Goal: Answer question/provide support

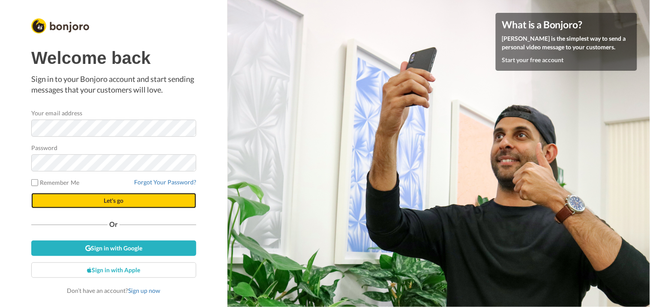
click at [114, 198] on span "Let's go" at bounding box center [114, 200] width 20 height 7
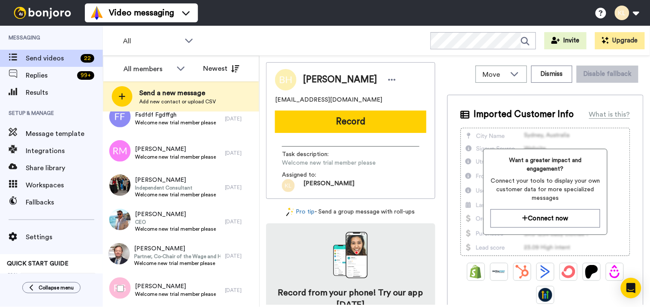
scroll to position [298, 0]
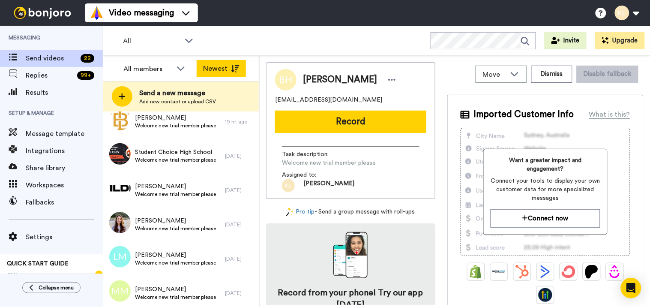
click at [236, 67] on icon at bounding box center [235, 68] width 9 height 7
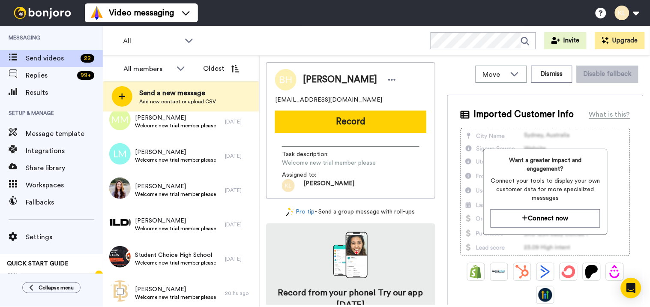
scroll to position [0, 0]
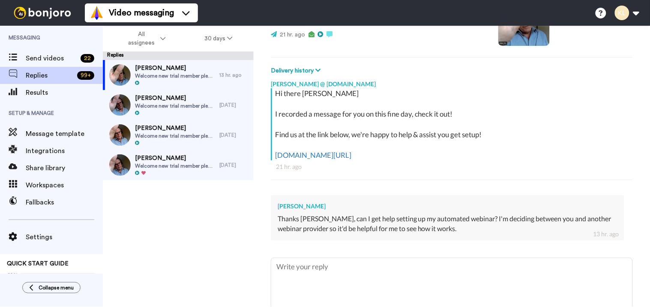
scroll to position [143, 0]
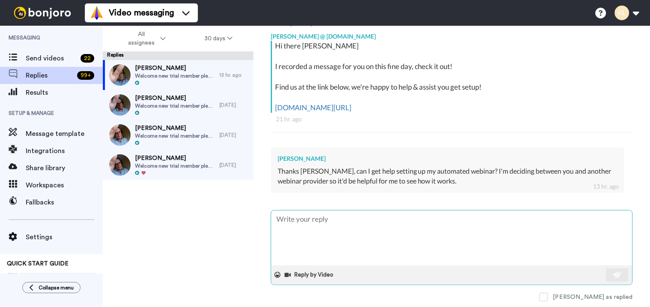
click at [335, 221] on textarea at bounding box center [451, 237] width 361 height 55
type textarea "H"
type textarea "x"
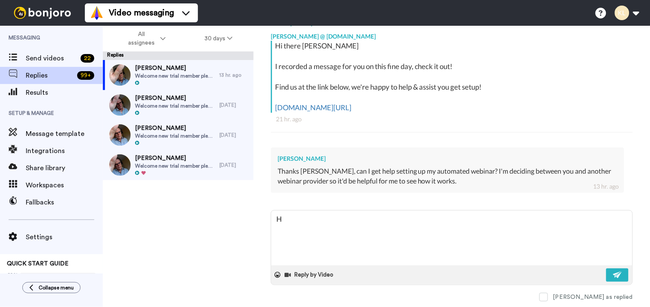
type textarea "He"
type textarea "x"
type textarea "Hel"
type textarea "x"
type textarea "Hell"
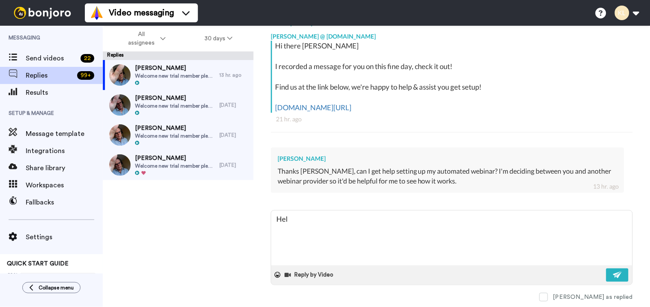
type textarea "x"
type textarea "Hello"
type textarea "x"
type textarea "Hello"
type textarea "x"
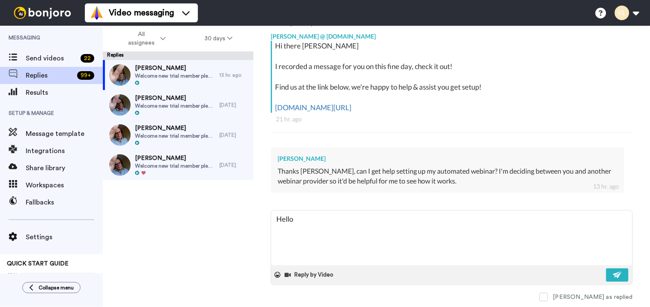
type textarea "Hello C"
type textarea "x"
type textarea "Hello Ca"
type textarea "x"
type textarea "Hello Caa"
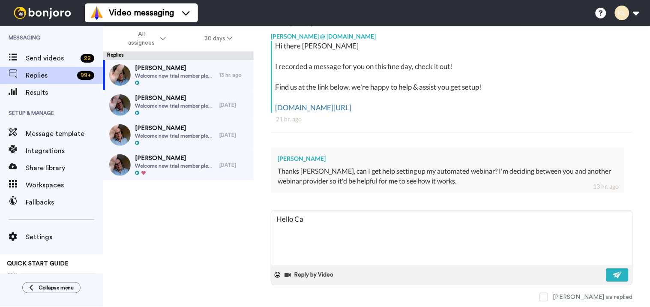
type textarea "x"
type textarea "Hello Ca"
type textarea "x"
type textarea "Hello Cas"
type textarea "x"
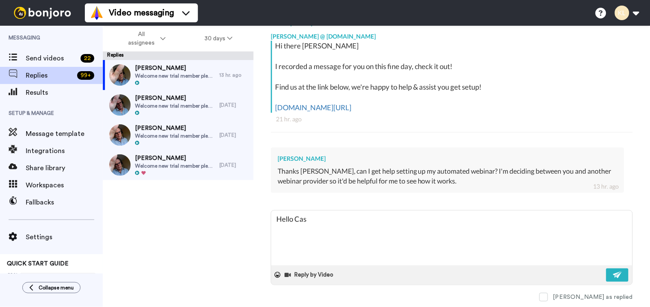
type textarea "Hello Cass"
type textarea "x"
type textarea "Hello Cassa"
type textarea "x"
type textarea "Hello Cassan"
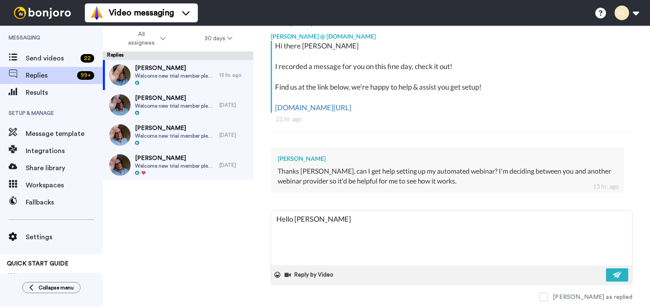
type textarea "x"
type textarea "Hello Cassand"
type textarea "x"
type textarea "Hello Cassandr"
type textarea "x"
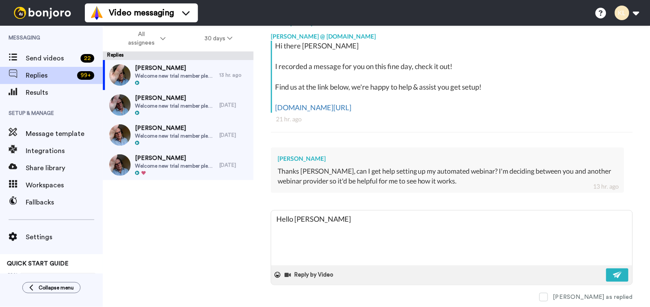
type textarea "Hello Cassandra"
type textarea "x"
type textarea "Hello Cassandra,"
type textarea "x"
type textarea "Hello Cassandra,"
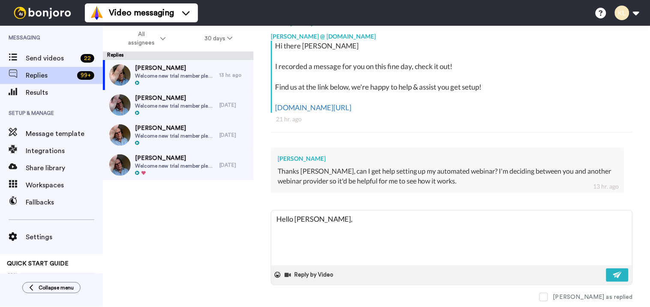
type textarea "x"
type textarea "Hello Cassandra,"
type textarea "x"
type textarea "Hello Cassandra, I"
type textarea "x"
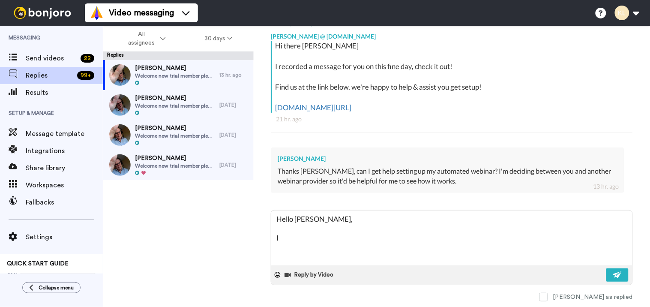
type textarea "Hello Cassandra, I"
type textarea "x"
type textarea "Hello Cassandra, I s"
type textarea "x"
type textarea "Hello Cassandra, I se"
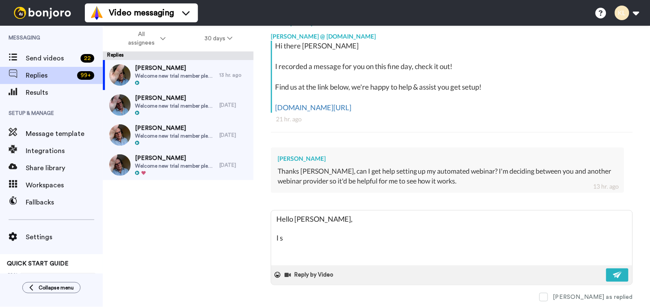
type textarea "x"
type textarea "Hello Cassandra, I see"
type textarea "x"
type textarea "Hello Cassandra, I see"
type textarea "x"
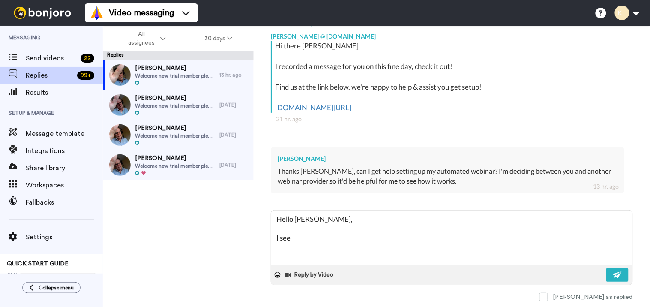
type textarea "Hello Cassandra, I see t"
type textarea "x"
type textarea "Hello Cassandra, I see th"
type textarea "x"
type textarea "Hello Cassandra, I see tha"
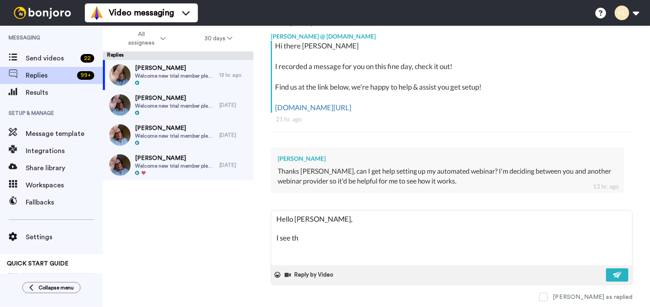
type textarea "x"
type textarea "Hello Cassandra, I see that"
type textarea "x"
type textarea "Hello Cassandra, I see that"
type textarea "x"
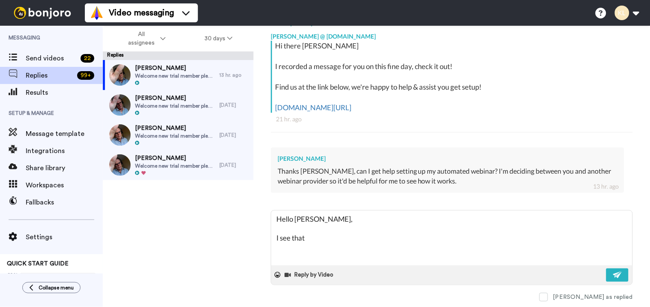
type textarea "Hello Cassandra, I see that y"
type textarea "x"
type textarea "Hello Cassandra, I see that yo"
type textarea "x"
type textarea "Hello Cassandra, I see that you"
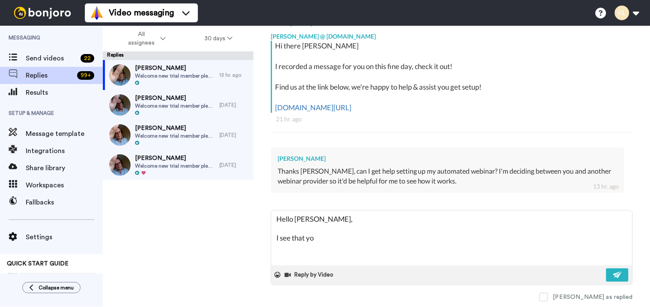
type textarea "x"
type textarea "Hello Cassandra, I see that you"
type textarea "x"
type textarea "Hello Cassandra, I see that you h"
type textarea "x"
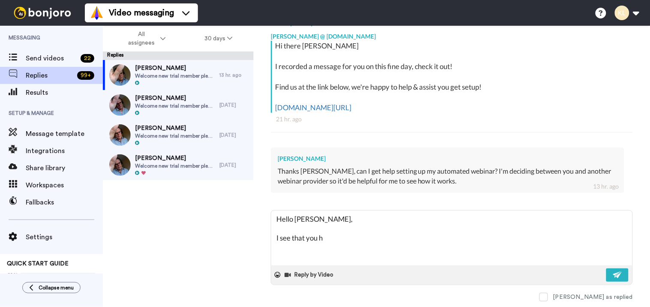
type textarea "Hello Cassandra, I see that you ha"
type textarea "x"
type textarea "Hello Cassandra, I see that you hav"
type textarea "x"
type textarea "Hello Cassandra, I see that you have"
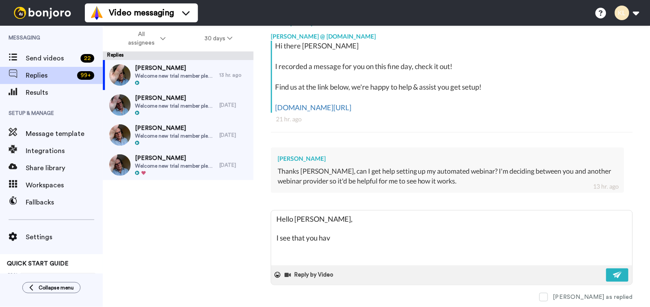
type textarea "x"
type textarea "Hello Cassandra, I see that you have"
type textarea "x"
type textarea "Hello Cassandra, I see that you have a"
type textarea "x"
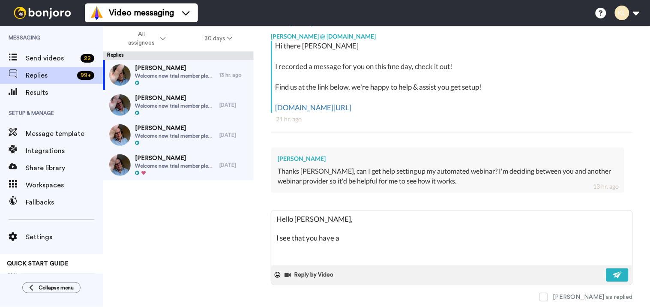
type textarea "Hello Cassandra, I see that you have an"
type textarea "x"
type textarea "Hello Cassandra, I see that you have an"
type textarea "x"
type textarea "Hello Cassandra, I see that you have an o"
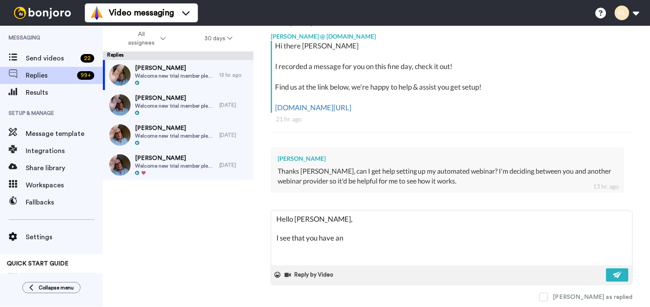
type textarea "x"
type textarea "Hello Cassandra, I see that you have an op"
type textarea "x"
type textarea "Hello Cassandra, I see that you have an ope"
type textarea "x"
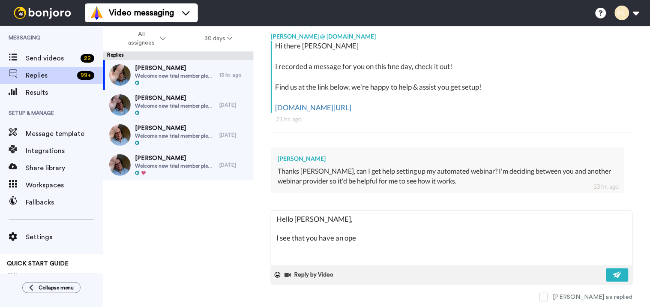
type textarea "Hello Cassandra, I see that you have an open"
type textarea "x"
type textarea "Hello Cassandra, I see that you have an open"
type textarea "x"
type textarea "Hello Cassandra, I see that you have an open t"
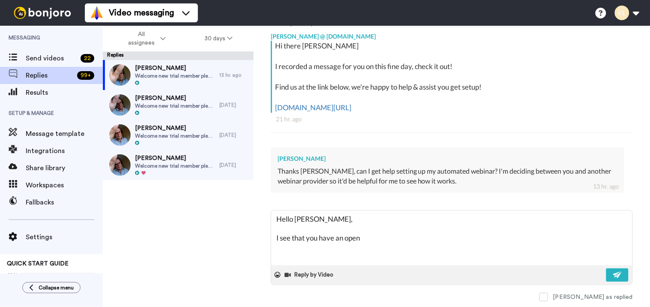
type textarea "x"
type textarea "Hello Cassandra, I see that you have an open ti"
type textarea "x"
type textarea "Hello Cassandra, I see that you have an open tic"
type textarea "x"
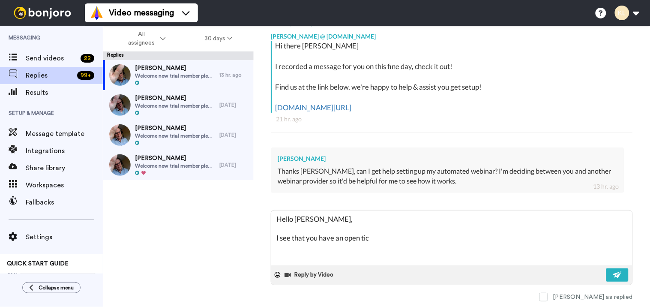
type textarea "Hello Cassandra, I see that you have an open tick"
type textarea "x"
type textarea "Hello Cassandra, I see that you have an open ticke"
type textarea "x"
type textarea "Hello Cassandra, I see that you have an open ticket"
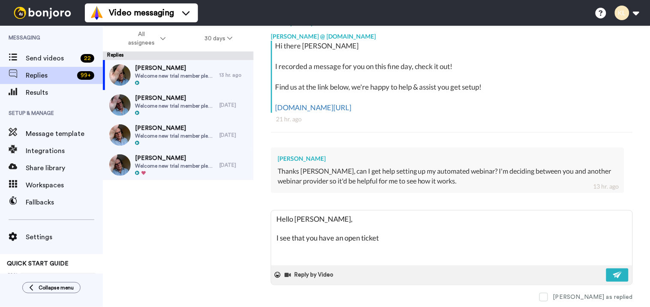
type textarea "x"
type textarea "Hello Cassandra, I see that you have an open ticket"
type textarea "x"
type textarea "Hello Cassandra, I see that you have an open ticket a"
type textarea "x"
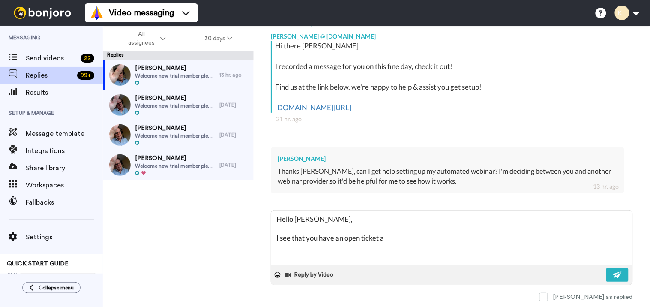
type textarea "Hello Cassandra, I see that you have an open ticket at"
type textarea "x"
type textarea "Hello Cassandra, I see that you have an open ticket at"
type textarea "x"
type textarea "Hello Cassandra, I see that you have an open ticket at o"
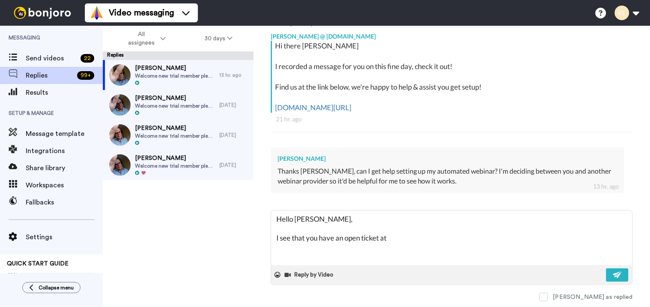
type textarea "x"
type textarea "Hello Cassandra, I see that you have an open ticket at ou"
type textarea "x"
type textarea "Hello Cassandra, I see that you have an open ticket at out"
type textarea "x"
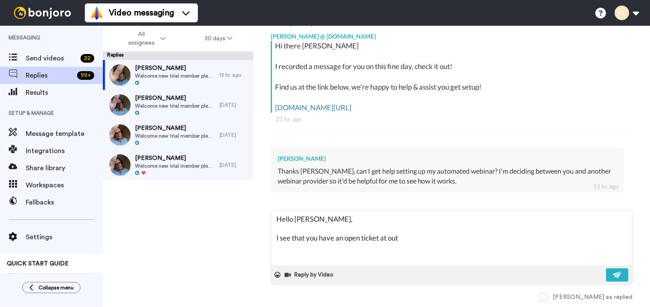
type textarea "Hello Cassandra, I see that you have an open ticket at out"
type textarea "x"
type textarea "Hello Cassandra, I see that you have an open ticket at out c"
type textarea "x"
type textarea "Hello Cassandra, I see that you have an open ticket at out ch"
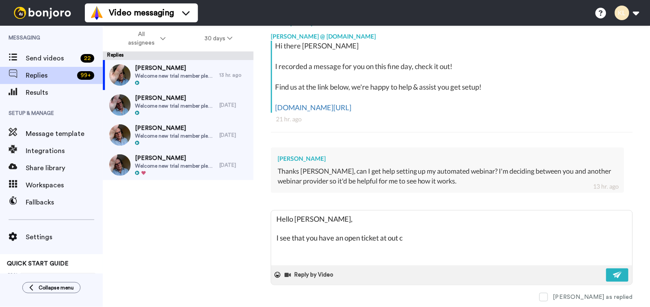
type textarea "x"
type textarea "Hello Cassandra, I see that you have an open ticket at out cha"
type textarea "x"
type textarea "Hello Cassandra, I see that you have an open ticket at out chat"
type textarea "x"
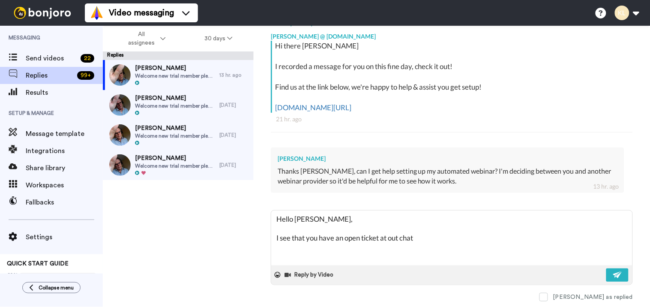
type textarea "Hello Cassandra, I see that you have an open ticket at out chatb"
type textarea "x"
type textarea "Hello Cassandra, I see that you have an open ticket at out chatbo"
type textarea "x"
type textarea "Hello Cassandra, I see that you have an open ticket at out chatbox"
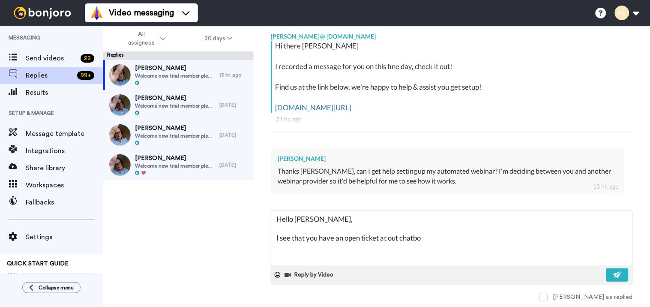
type textarea "x"
type textarea "Hello Cassandra, I see that you have an open ticket at out chatbox"
type textarea "x"
type textarea "Hello Cassandra, I see that you have an open ticket at out chatbox w"
type textarea "x"
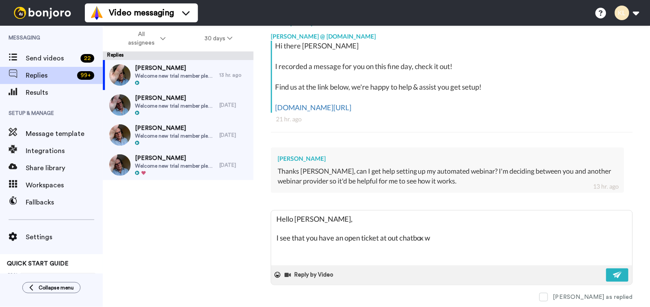
type textarea "Hello Cassandra, I see that you have an open ticket at out chatbox wi"
type textarea "x"
type textarea "Hello Cassandra, I see that you have an open ticket at out chatbox wit"
type textarea "x"
type textarea "Hello Cassandra, I see that you have an open ticket at out chatbox with"
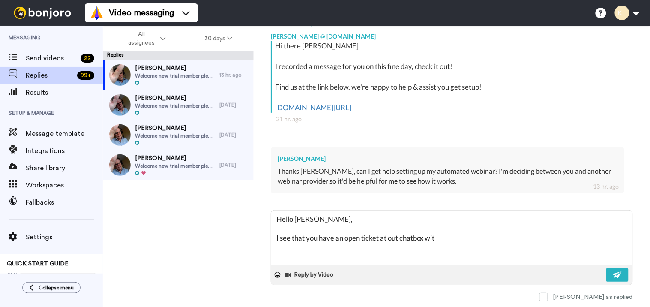
type textarea "x"
type textarea "Hello Cassandra, I see that you have an open ticket at out chatbox with"
type textarea "x"
type textarea "Hello Cassandra, I see that you have an open ticket at out chatbox with t"
type textarea "x"
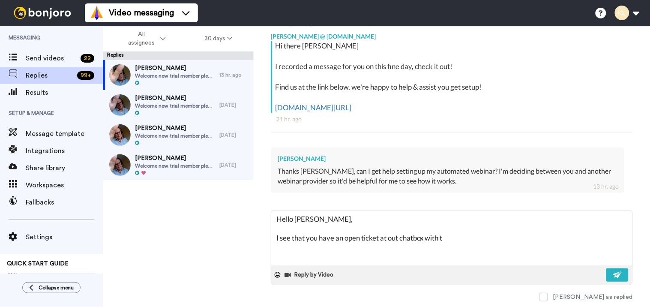
type textarea "Hello Cassandra, I see that you have an open ticket at out chatbox with th"
type textarea "x"
type textarea "Hello Cassandra, I see that you have an open ticket at out chatbox with the"
type textarea "x"
type textarea "Hello Cassandra, I see that you have an open ticket at out chatbox with the"
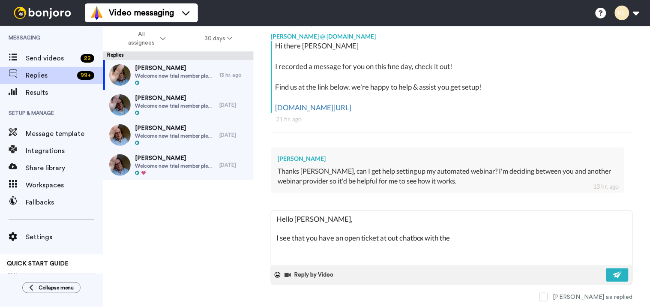
type textarea "x"
type textarea "Hello Cassandra, I see that you have an open ticket at out chatbox with the r"
type textarea "x"
type textarea "Hello Cassandra, I see that you have an open ticket at out chatbox with the re"
type textarea "x"
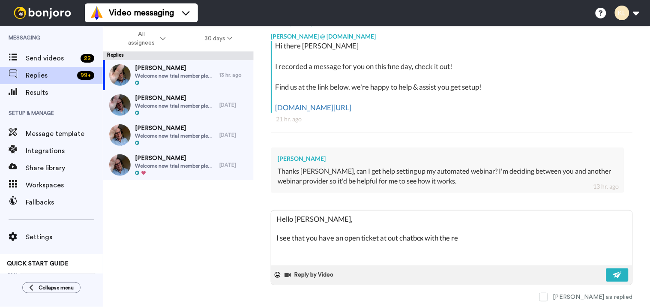
type textarea "Hello Cassandra, I see that you have an open ticket at out chatbox with the req"
type textarea "x"
type textarea "Hello Cassandra, I see that you have an open ticket at out chatbox with the requ"
type textarea "x"
type textarea "Hello Cassandra, I see that you have an open ticket at out chatbox with the req…"
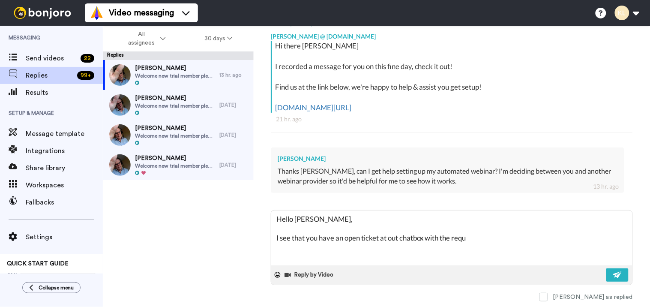
type textarea "x"
type textarea "Hello Cassandra, I see that you have an open ticket at out chatbox with the req…"
type textarea "x"
type textarea "Hello Cassandra, I see that you have an open ticket at out chatbox with the req…"
type textarea "x"
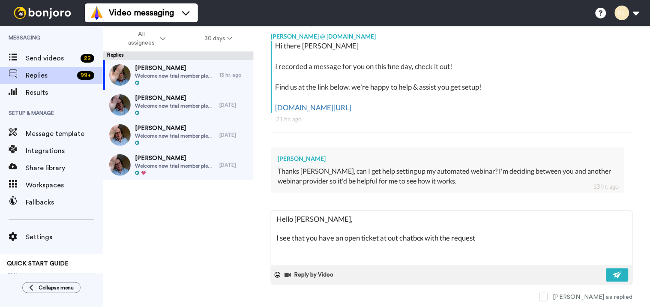
type textarea "Hello Cassandra, I see that you have an open ticket at out chatbox with the req…"
type textarea "x"
type textarea "Hello Cassandra, I see that you have an open ticket at out chatbox with the req…"
type textarea "x"
type textarea "Hello Cassandra, I see that you have an open ticket at out chatbox with the req…"
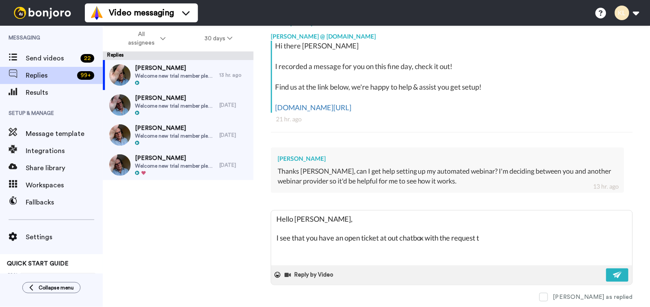
type textarea "x"
type textarea "Hello Cassandra, I see that you have an open ticket at out chatbox with the req…"
type textarea "x"
type textarea "Hello Cassandra, I see that you have an open ticket at out chatbox with the req…"
type textarea "x"
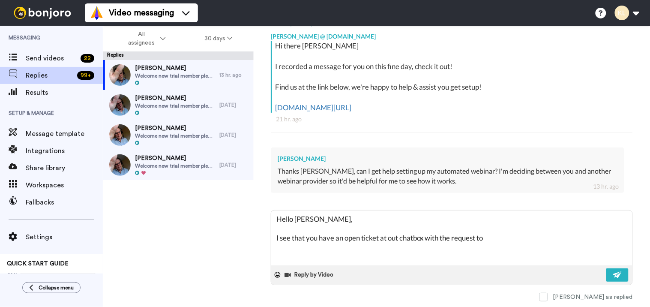
type textarea "Hello Cassandra, I see that you have an open ticket at out chatbox with the req…"
type textarea "x"
type textarea "Hello Cassandra, I see that you have an open ticket at out chatbox with the req…"
type textarea "x"
type textarea "Hello Cassandra, I see that you have an open ticket at out chatbox with the req…"
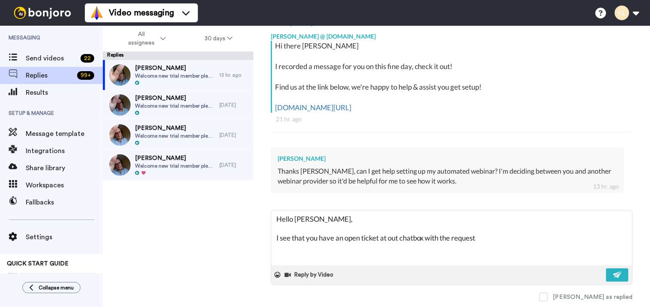
type textarea "x"
type textarea "Hello Cassandra, I see that you have an open ticket at out chatbox with the req…"
type textarea "x"
type textarea "Hello Cassandra, I see that you have an open ticket at out chatbox with the req…"
type textarea "x"
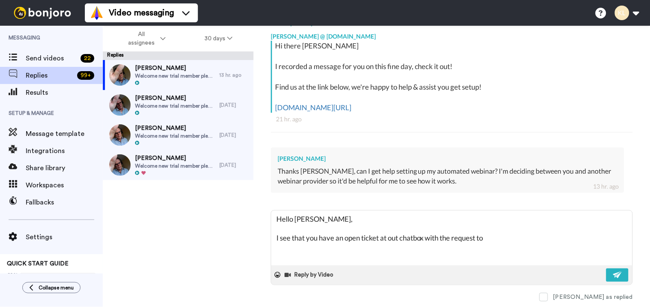
type textarea "Hello Cassandra, I see that you have an open ticket at out chatbox with the req…"
type textarea "x"
type textarea "Hello Cassandra, I see that you have an open ticket at out chatbox with the req…"
type textarea "x"
type textarea "Hello Cassandra, I see that you have an open ticket at out chatbox with the req…"
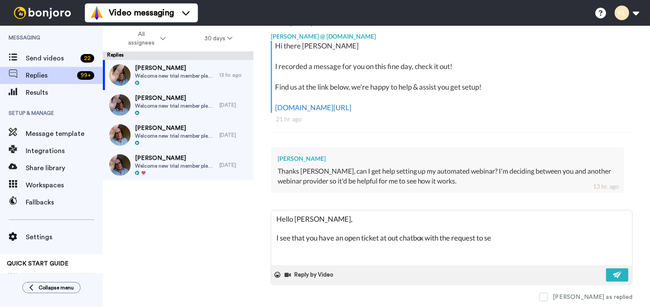
type textarea "x"
type textarea "Hello Cassandra, I see that you have an open ticket at out chatbox with the req…"
type textarea "x"
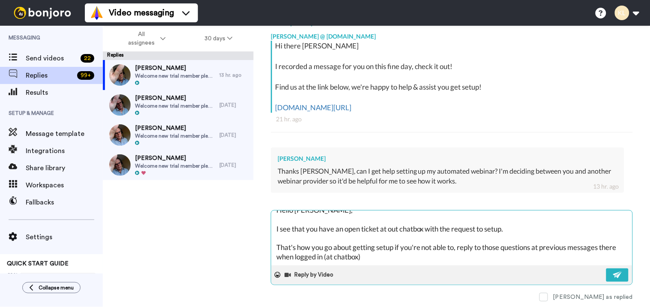
scroll to position [27, 0]
drag, startPoint x: 293, startPoint y: 254, endPoint x: 289, endPoint y: 250, distance: 5.8
click at [289, 250] on textarea "Hello Cassandra, I see that you have an open ticket at out chatbox with the req…" at bounding box center [451, 237] width 361 height 55
click at [460, 230] on textarea "Hello Cassandra, I see that you have an open ticket at out chatbox with the req…" at bounding box center [451, 237] width 361 height 55
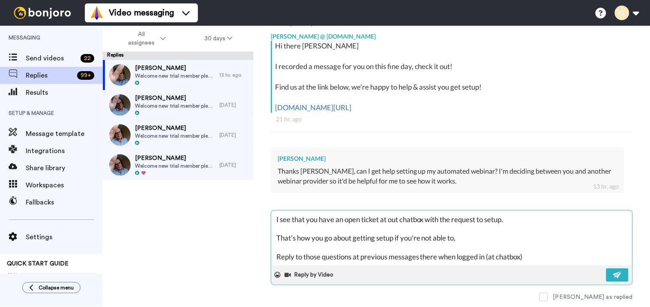
click at [535, 245] on textarea "Hello Cassandra, I see that you have an open ticket at out chatbox with the req…" at bounding box center [451, 237] width 361 height 55
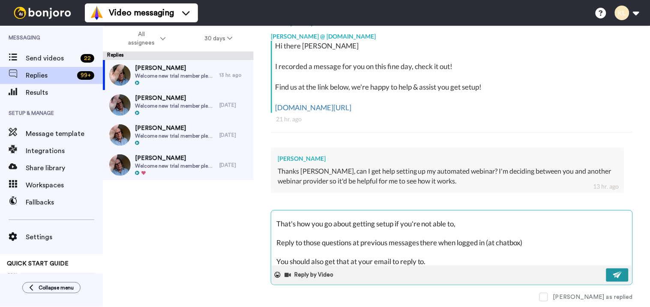
click at [613, 277] on img at bounding box center [617, 274] width 9 height 7
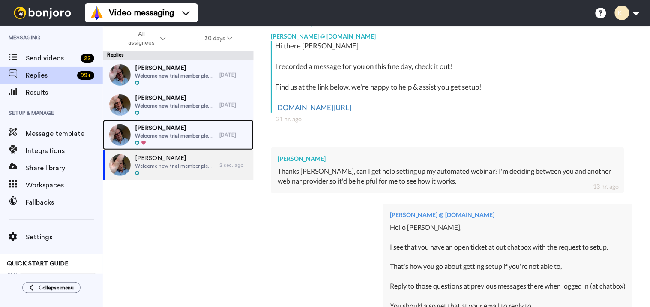
click at [196, 124] on span "[PERSON_NAME]" at bounding box center [175, 128] width 80 height 9
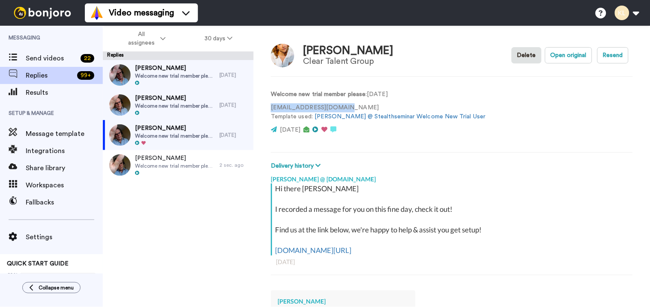
drag, startPoint x: 338, startPoint y: 105, endPoint x: 271, endPoint y: 104, distance: 67.7
click at [271, 104] on p "snxradiolive@gmail.com Template used: Ken @ Stealthseminar Welcome New Trial Us…" at bounding box center [378, 112] width 215 height 18
copy p "[EMAIL_ADDRESS][DOMAIN_NAME]"
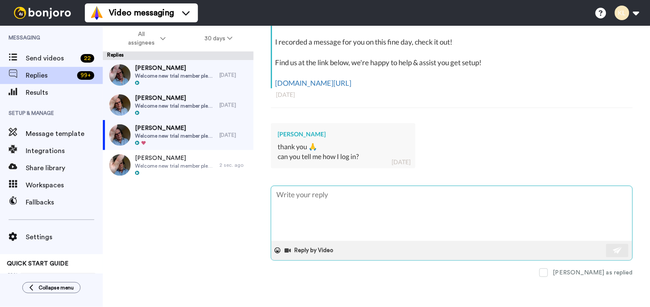
click at [362, 196] on textarea at bounding box center [451, 213] width 361 height 55
paste textarea "https://stealthseminar.com/"
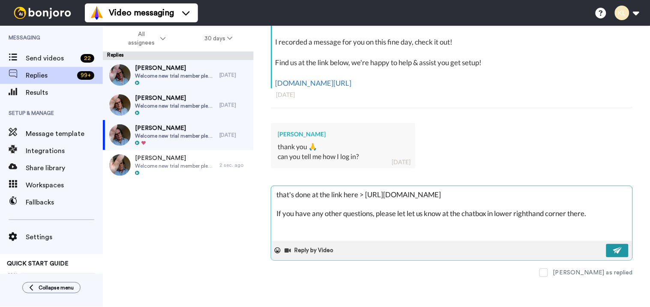
click at [613, 250] on img at bounding box center [617, 250] width 9 height 7
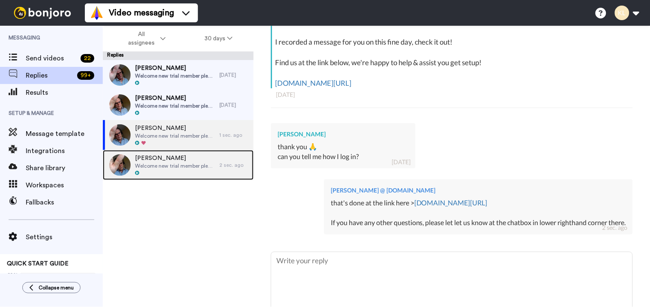
click at [197, 167] on span "Welcome new trial member please" at bounding box center [175, 165] width 80 height 7
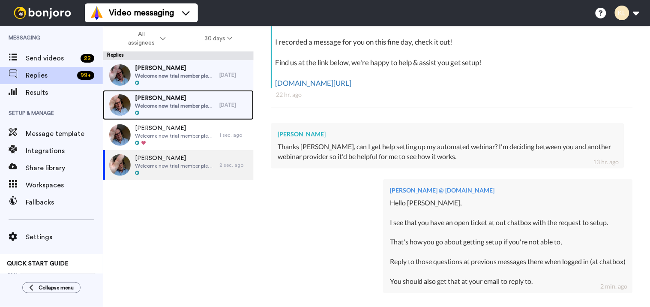
click at [195, 106] on span "Welcome new trial member please" at bounding box center [175, 105] width 80 height 7
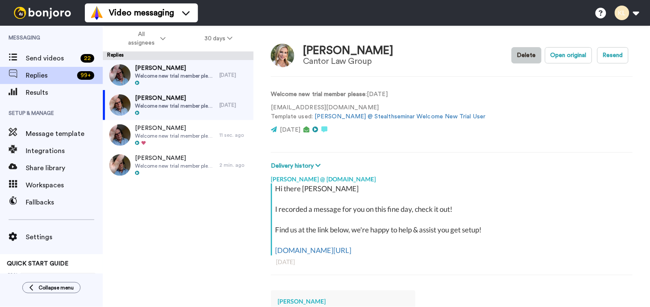
click at [524, 56] on button "Delete" at bounding box center [527, 55] width 30 height 16
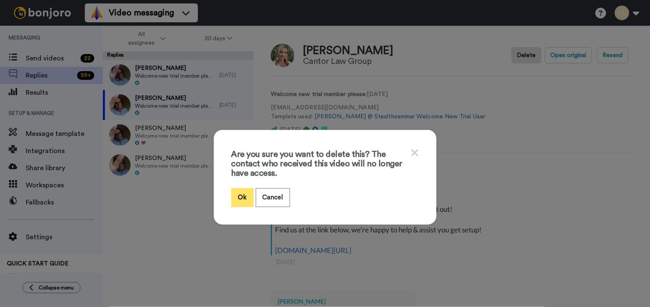
click at [238, 195] on button "Ok" at bounding box center [242, 197] width 22 height 18
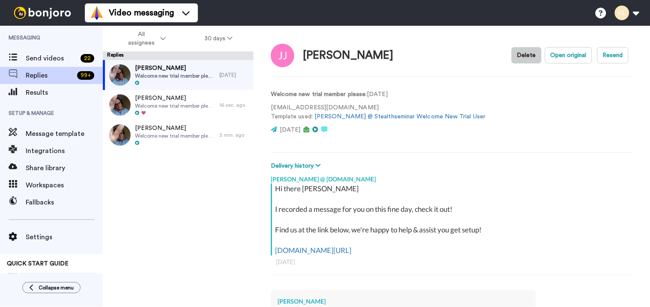
click at [520, 52] on button "Delete" at bounding box center [527, 55] width 30 height 16
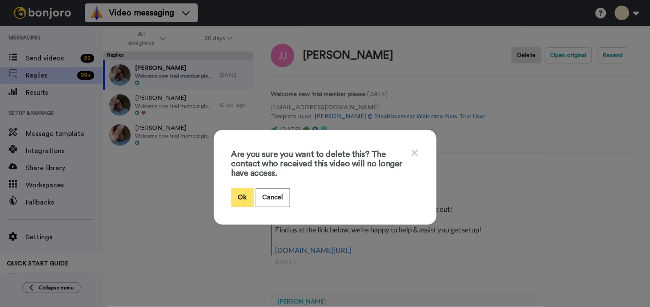
click at [239, 194] on button "Ok" at bounding box center [242, 197] width 22 height 18
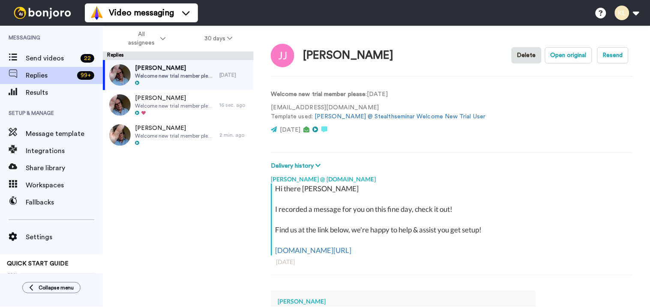
type textarea "x"
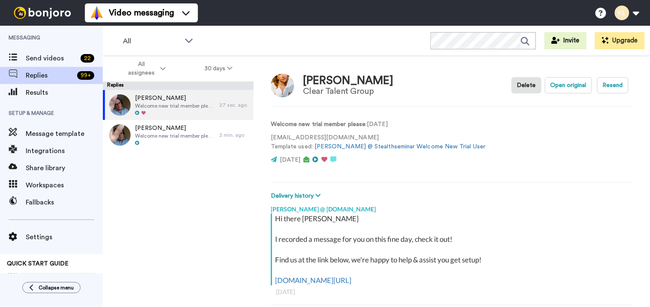
scroll to position [30, 0]
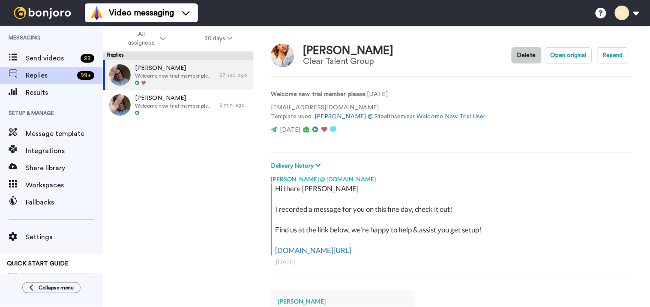
click at [517, 58] on button "Delete" at bounding box center [527, 55] width 30 height 16
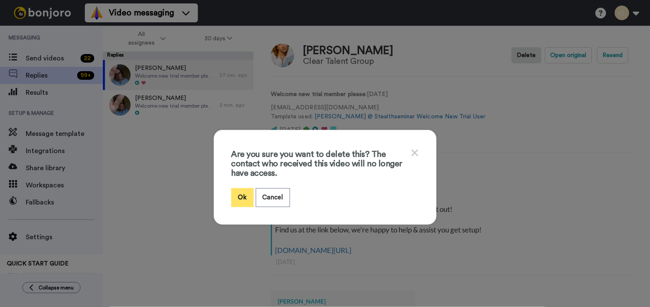
click at [240, 200] on button "Ok" at bounding box center [242, 197] width 22 height 18
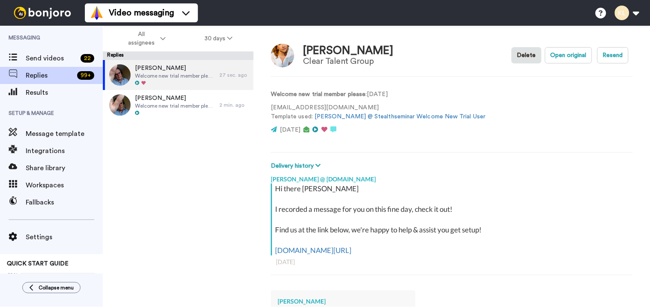
type textarea "x"
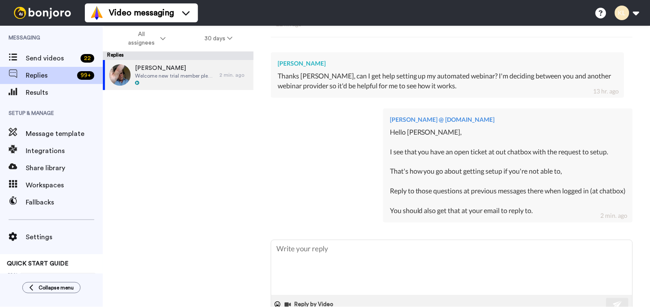
scroll to position [48, 0]
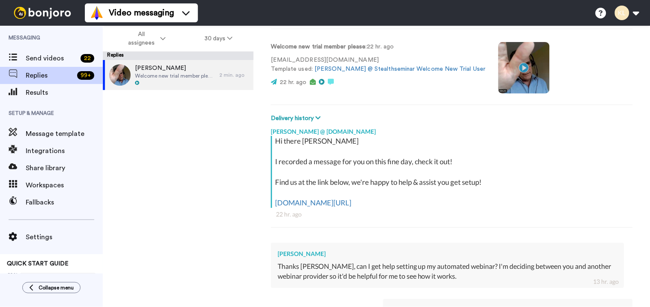
type textarea "x"
